Goal: Task Accomplishment & Management: Manage account settings

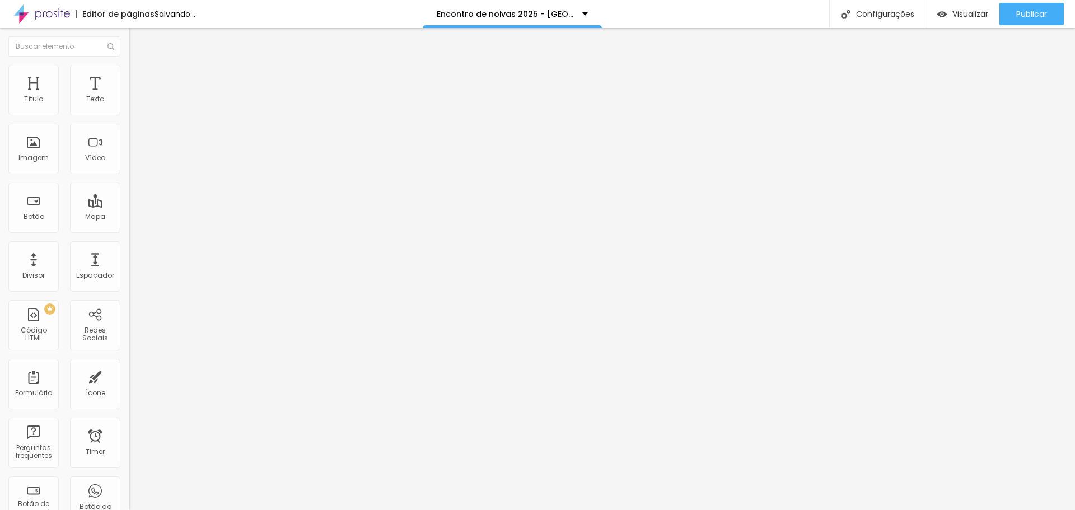
click at [139, 77] on span "Estilo" at bounding box center [147, 73] width 17 height 10
click at [129, 74] on li "Avançado" at bounding box center [193, 70] width 129 height 11
type input "0"
drag, startPoint x: 26, startPoint y: 133, endPoint x: 11, endPoint y: 134, distance: 14.6
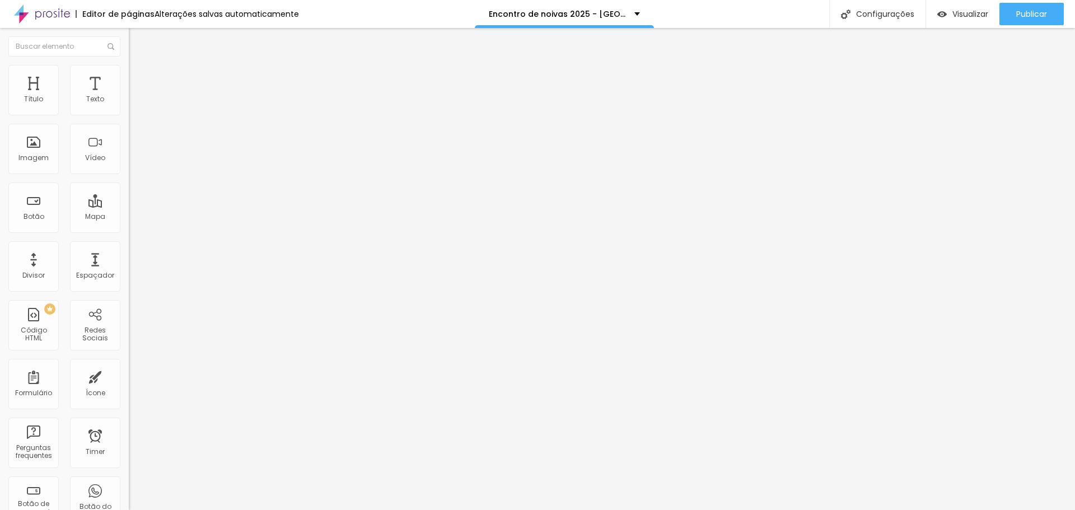
type input "0"
click at [129, 364] on input "range" at bounding box center [165, 368] width 72 height 9
type input "0"
drag, startPoint x: 28, startPoint y: 113, endPoint x: 20, endPoint y: 115, distance: 8.0
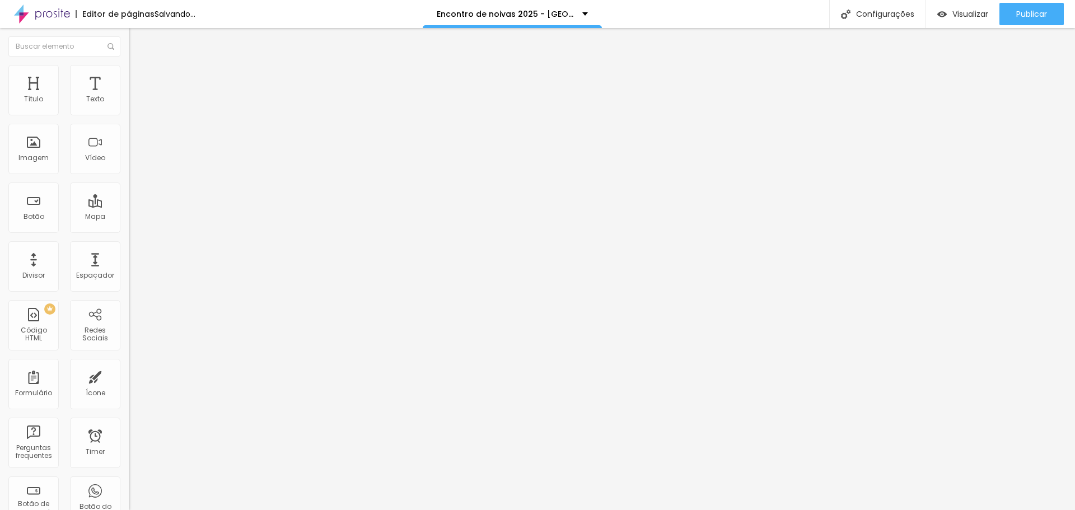
type input "0"
click at [129, 206] on input "range" at bounding box center [165, 210] width 72 height 9
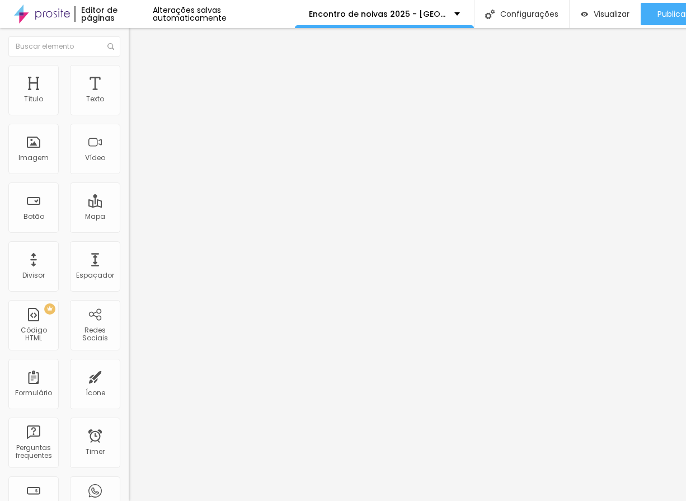
type input "48"
type input "43"
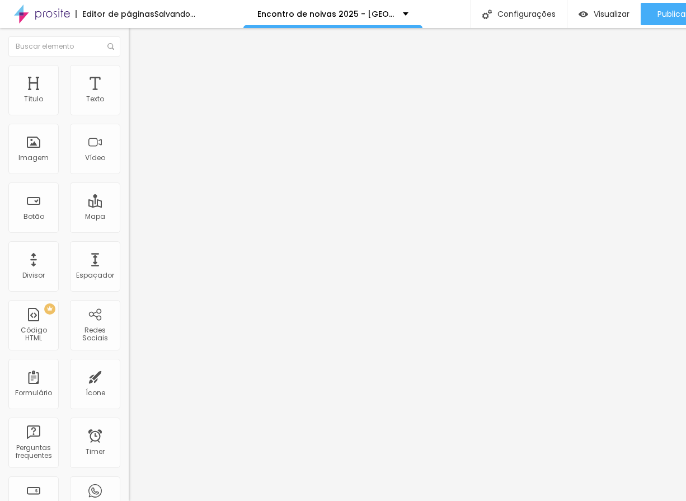
type input "43"
click at [129, 206] on input "range" at bounding box center [165, 210] width 72 height 9
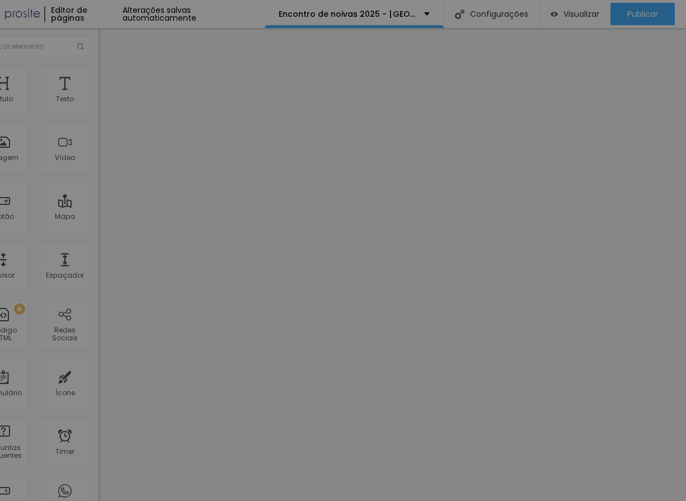
scroll to position [8, 22]
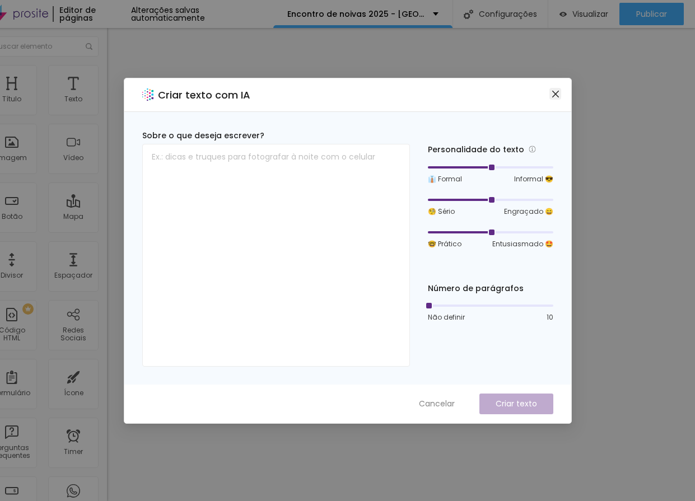
click at [553, 93] on icon "close" at bounding box center [555, 94] width 9 height 9
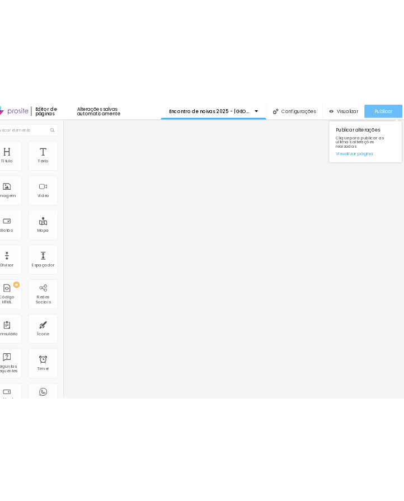
scroll to position [0, 0]
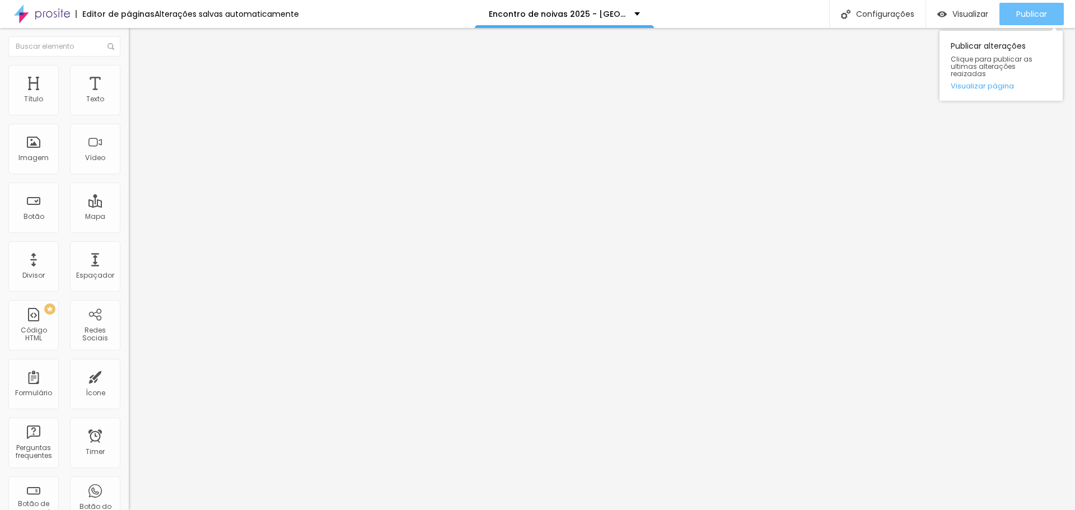
click at [1034, 16] on span "Publicar" at bounding box center [1031, 14] width 31 height 9
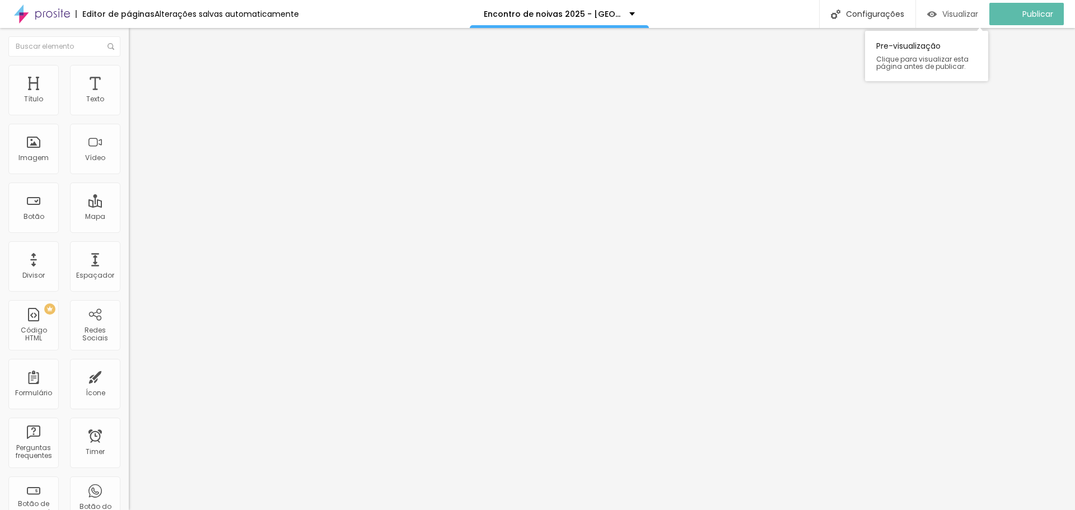
click at [957, 15] on span "Visualizar" at bounding box center [960, 14] width 36 height 9
type input "33"
type input "10"
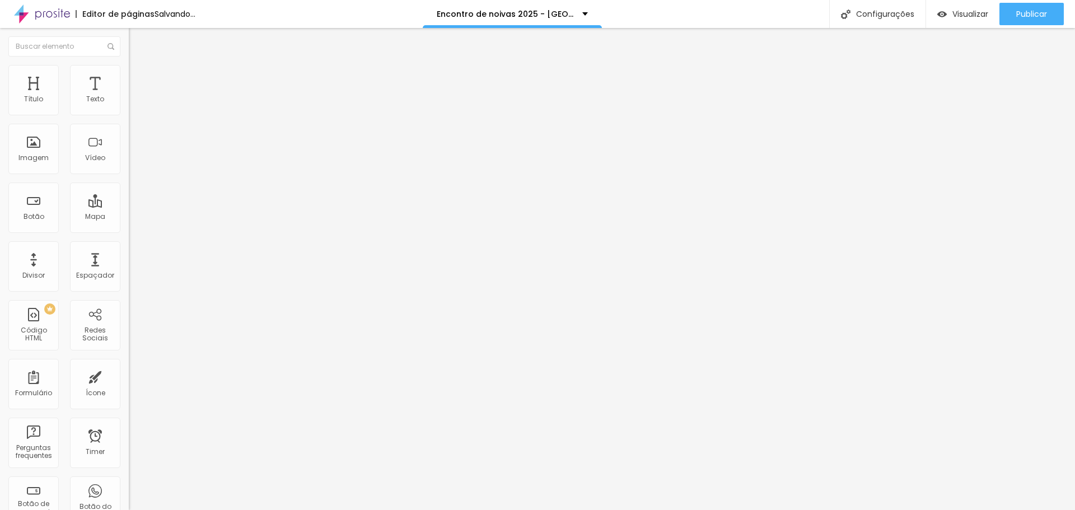
type input "12"
type input "17"
drag, startPoint x: 30, startPoint y: 110, endPoint x: 26, endPoint y: 116, distance: 7.8
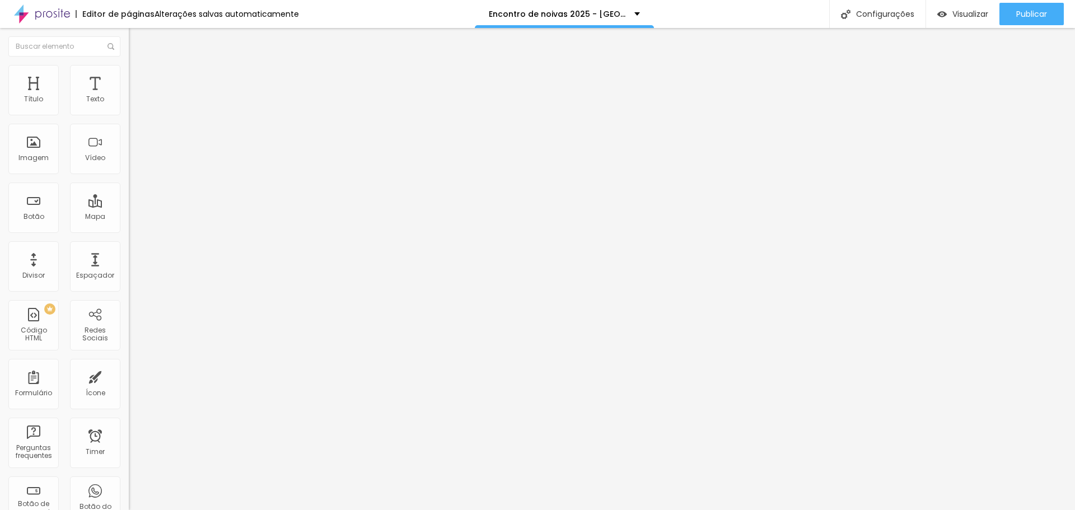
type input "17"
click at [129, 206] on input "range" at bounding box center [165, 210] width 72 height 9
type input "48"
type input "38"
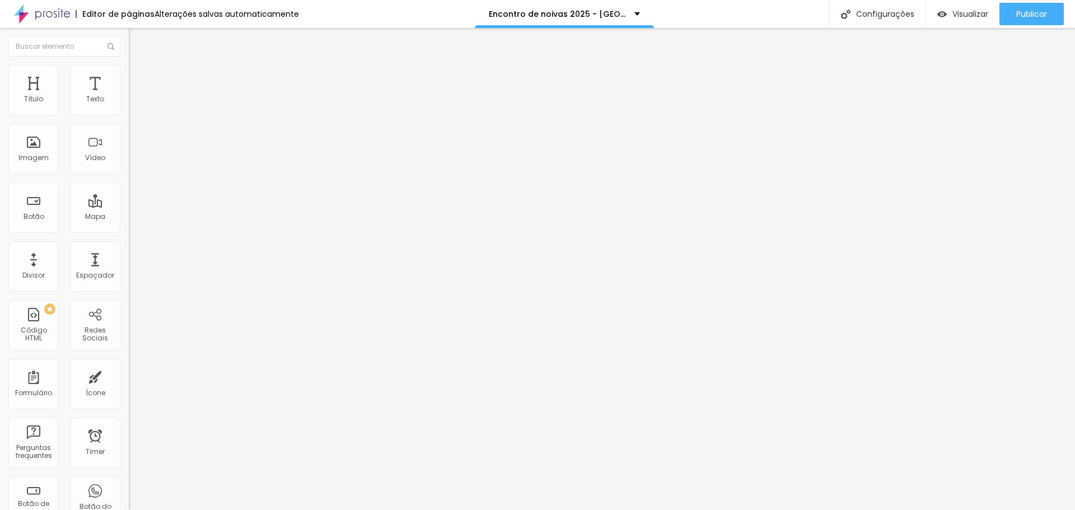
type input "38"
type input "43"
type input "53"
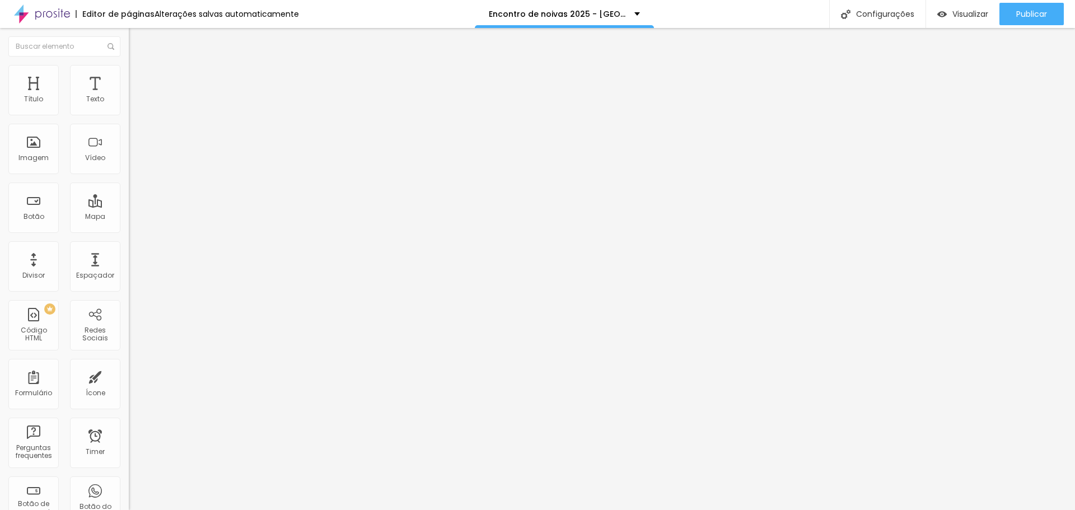
type input "59"
click at [129, 206] on input "range" at bounding box center [165, 210] width 72 height 9
type input "141"
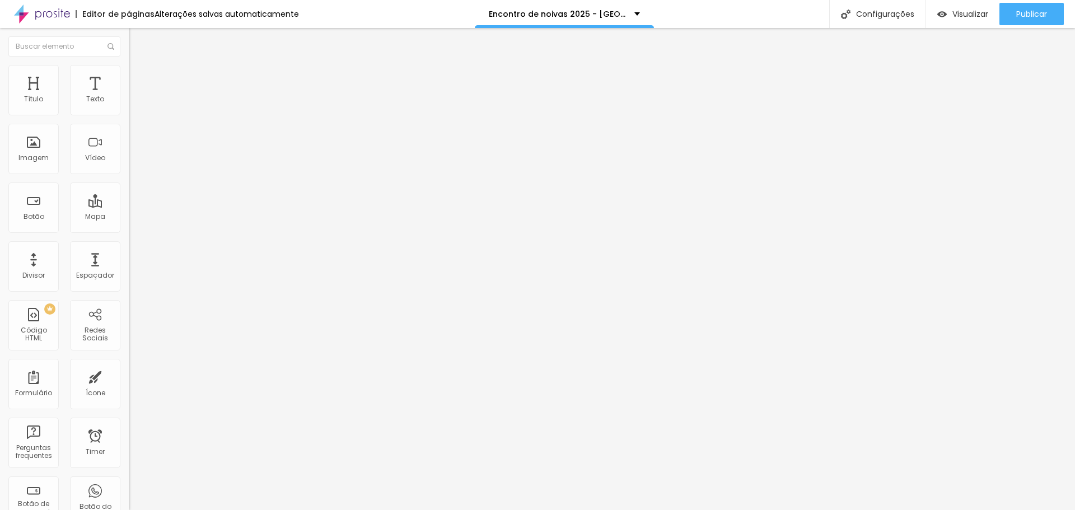
type input "141"
type input "188"
type input "177"
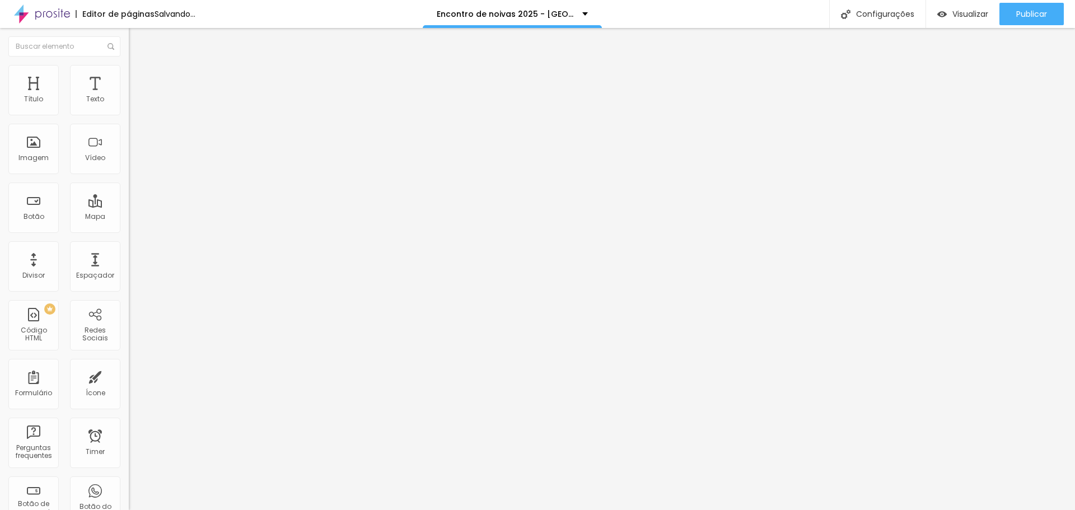
type input "172"
click at [129, 206] on input "range" at bounding box center [165, 210] width 72 height 9
click at [139, 77] on span "Avançado" at bounding box center [157, 73] width 37 height 10
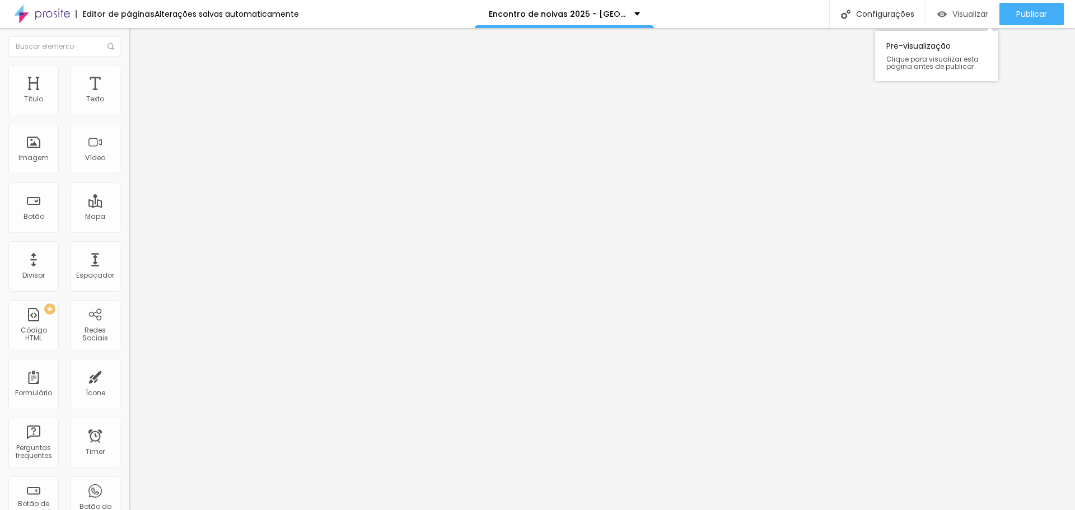
click at [965, 13] on span "Visualizar" at bounding box center [970, 14] width 36 height 9
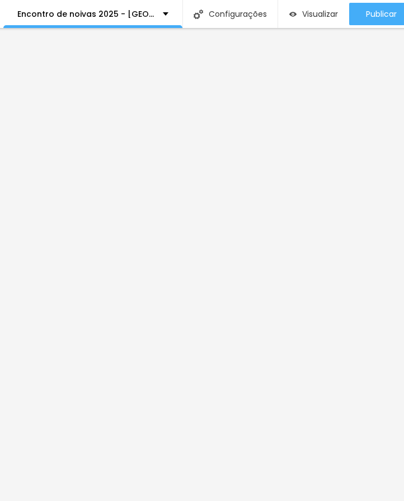
scroll to position [0, 302]
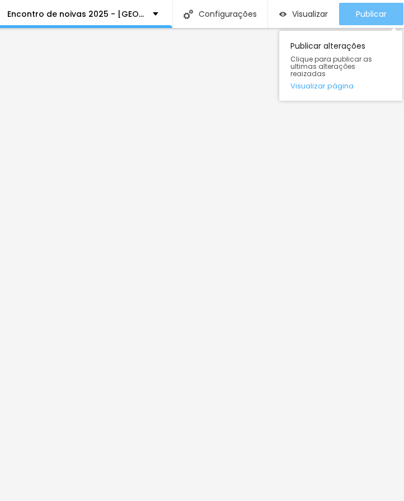
click at [372, 21] on div "Publicar" at bounding box center [371, 14] width 31 height 22
click at [360, 13] on span "Publicar" at bounding box center [371, 14] width 31 height 9
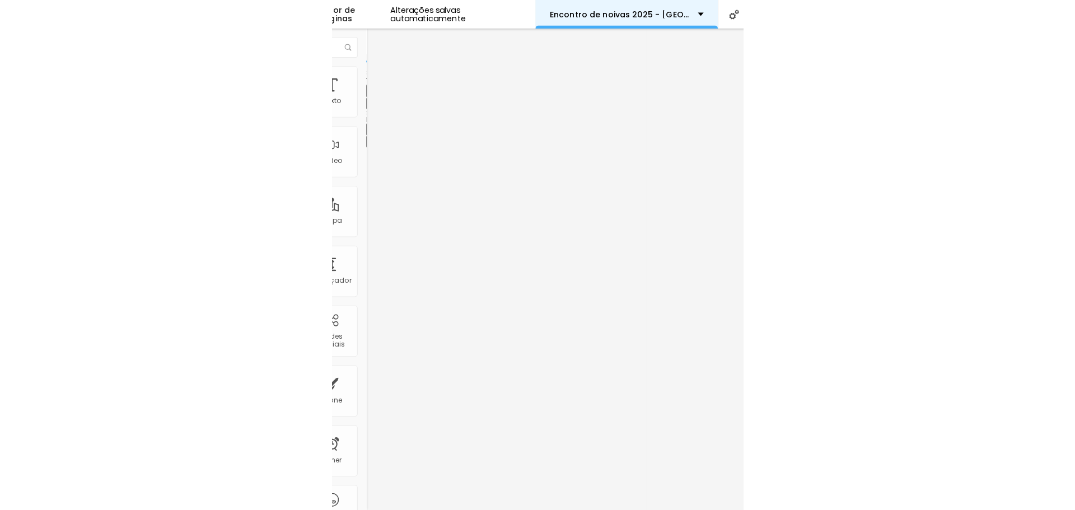
scroll to position [0, 0]
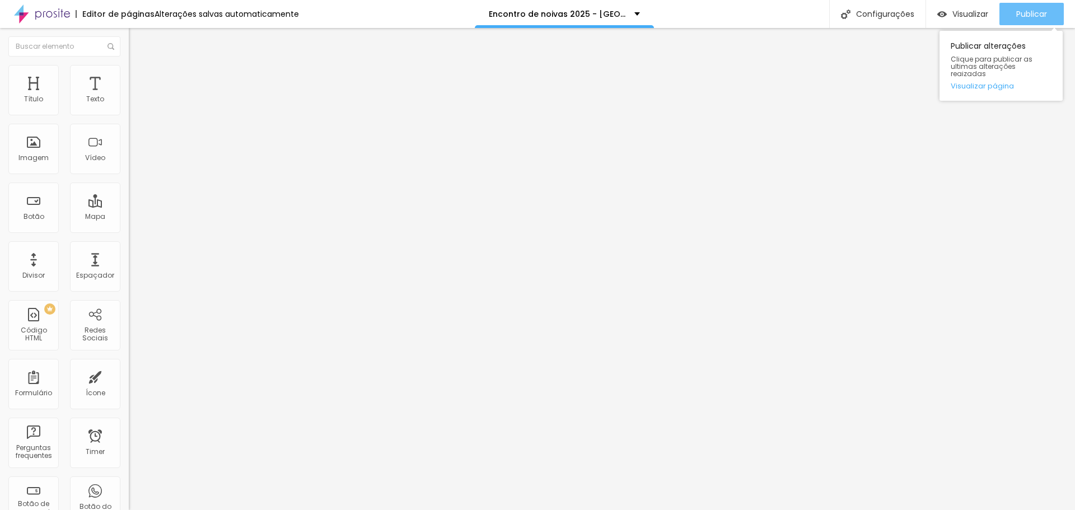
click at [1026, 14] on span "Publicar" at bounding box center [1031, 14] width 31 height 9
click at [129, 119] on span "Editar perguntas" at bounding box center [161, 114] width 64 height 10
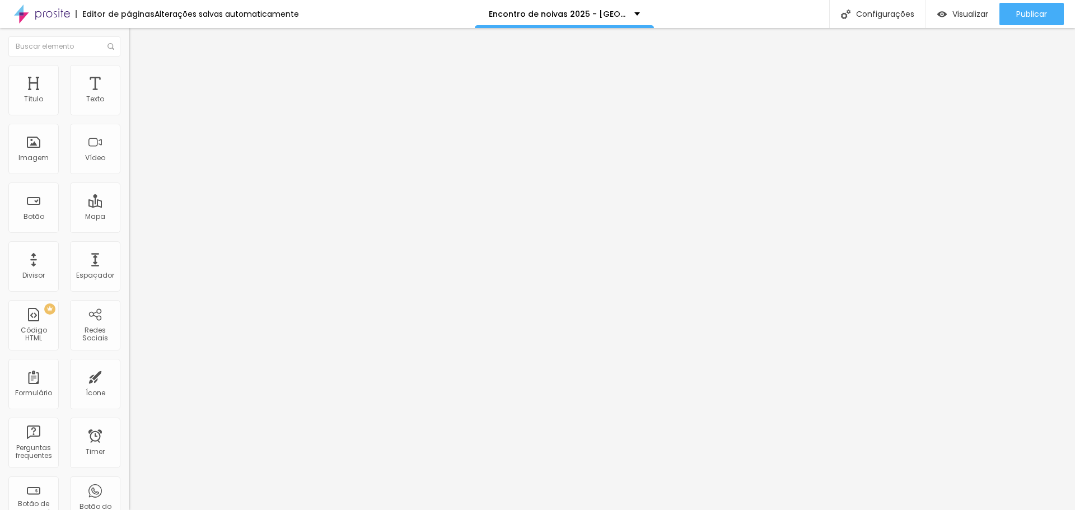
click at [1044, 21] on div "Publicar" at bounding box center [1031, 14] width 31 height 22
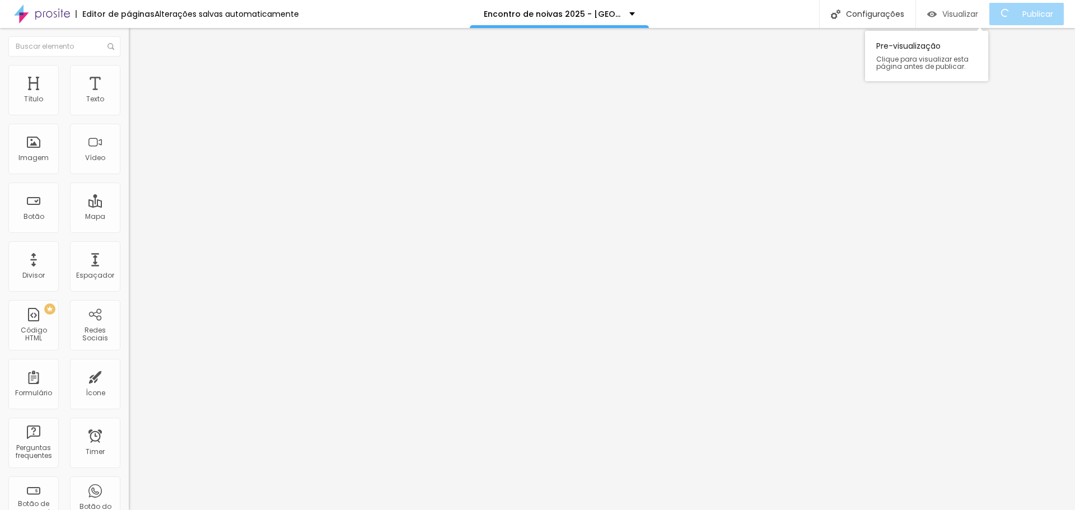
click at [960, 16] on span "Visualizar" at bounding box center [960, 14] width 36 height 9
